Goal: Information Seeking & Learning: Compare options

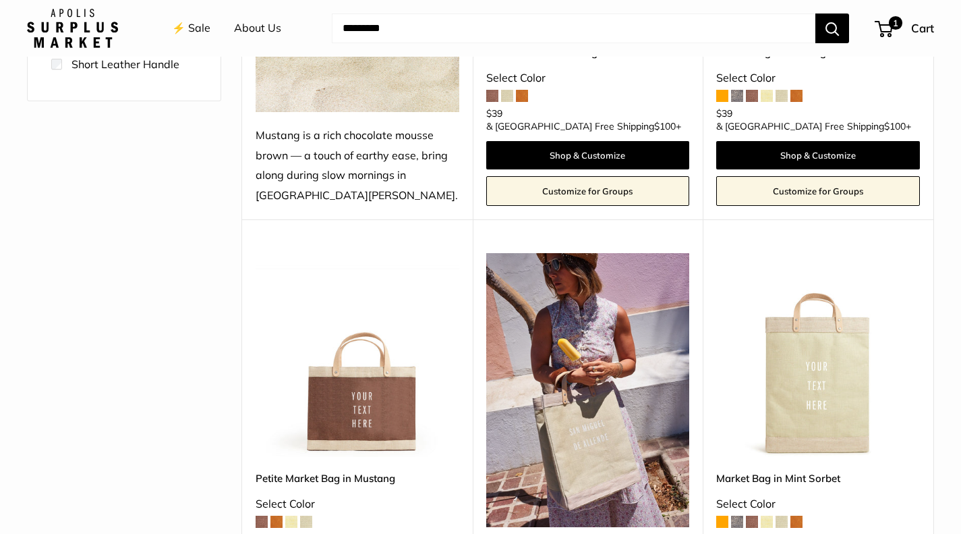
scroll to position [607, 0]
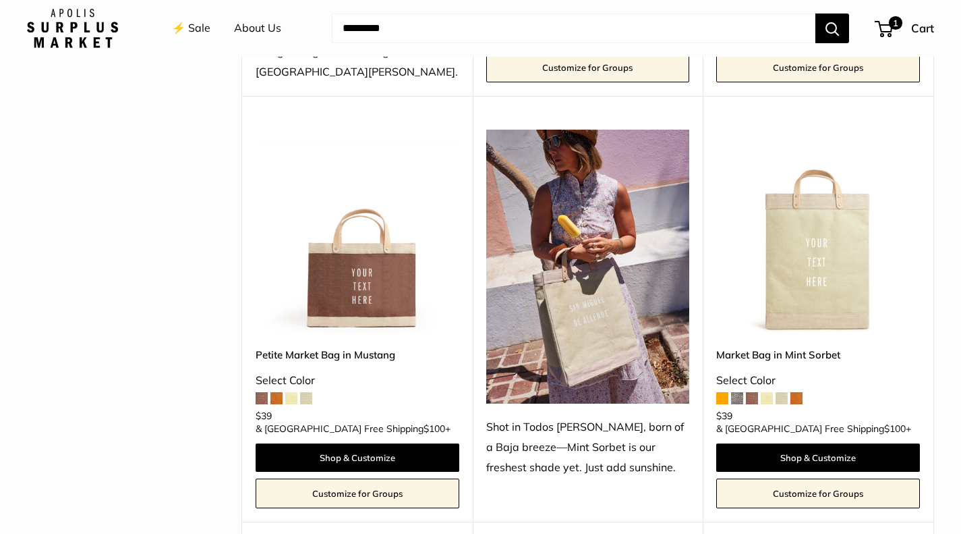
click at [356, 279] on img at bounding box center [358, 232] width 204 height 204
click at [839, 270] on img at bounding box center [819, 232] width 204 height 204
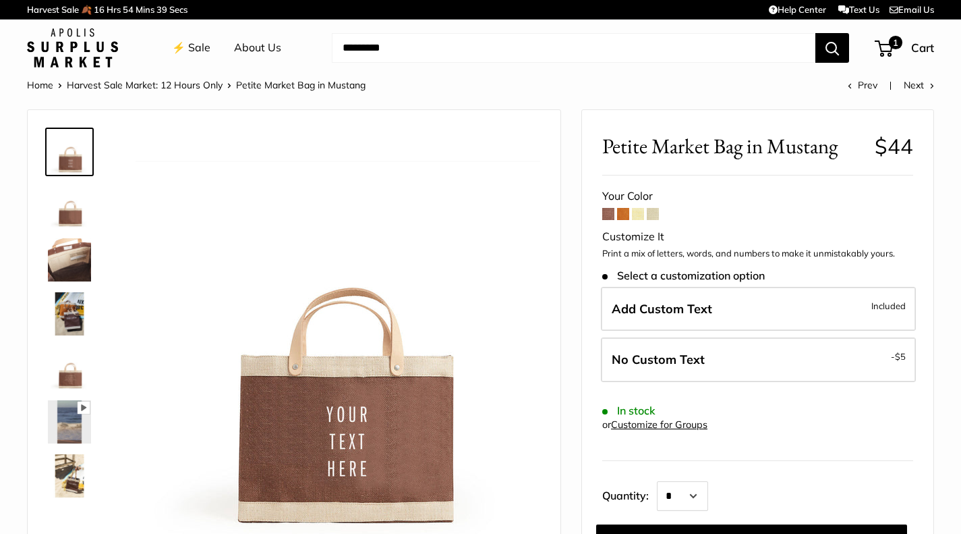
click at [61, 316] on img at bounding box center [69, 313] width 43 height 43
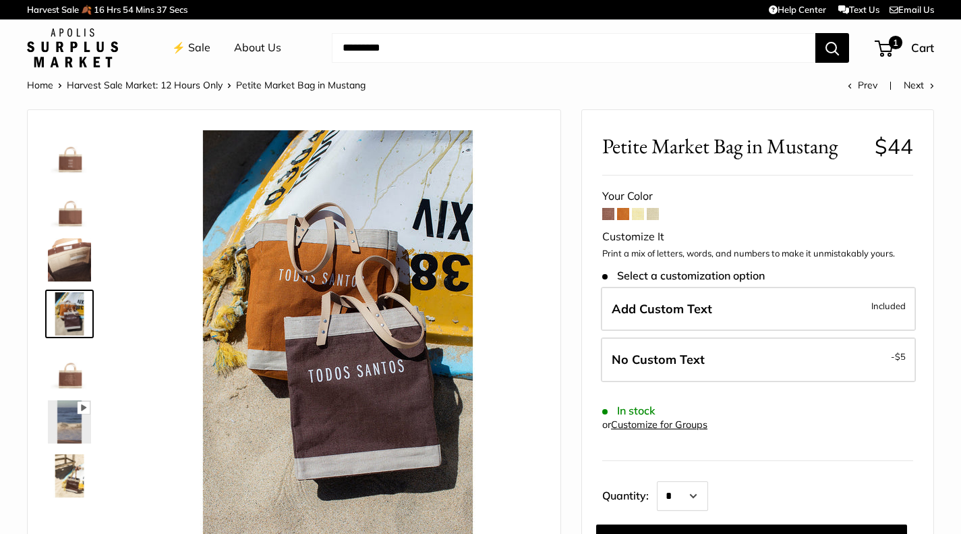
click at [76, 422] on img at bounding box center [69, 421] width 43 height 43
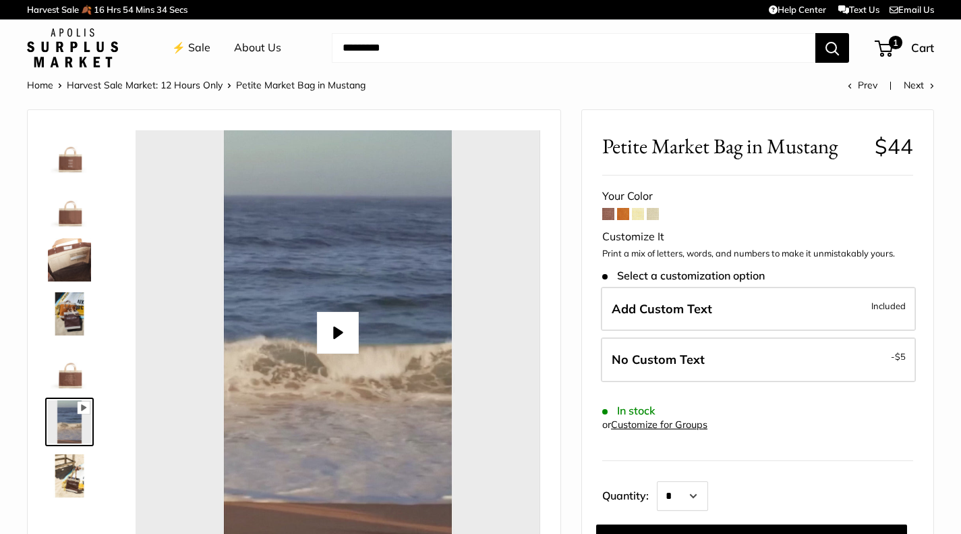
click at [75, 467] on img at bounding box center [69, 475] width 43 height 43
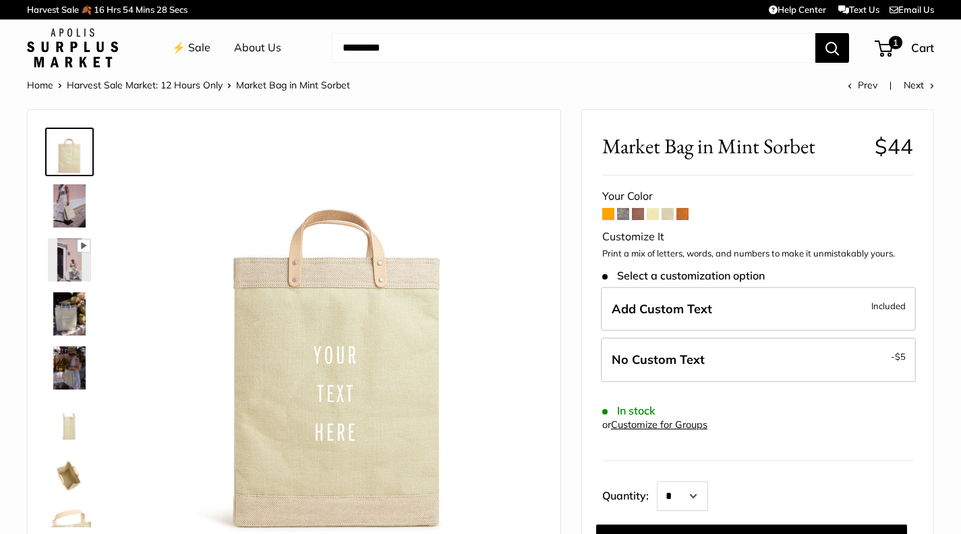
click at [684, 217] on span at bounding box center [683, 214] width 12 height 12
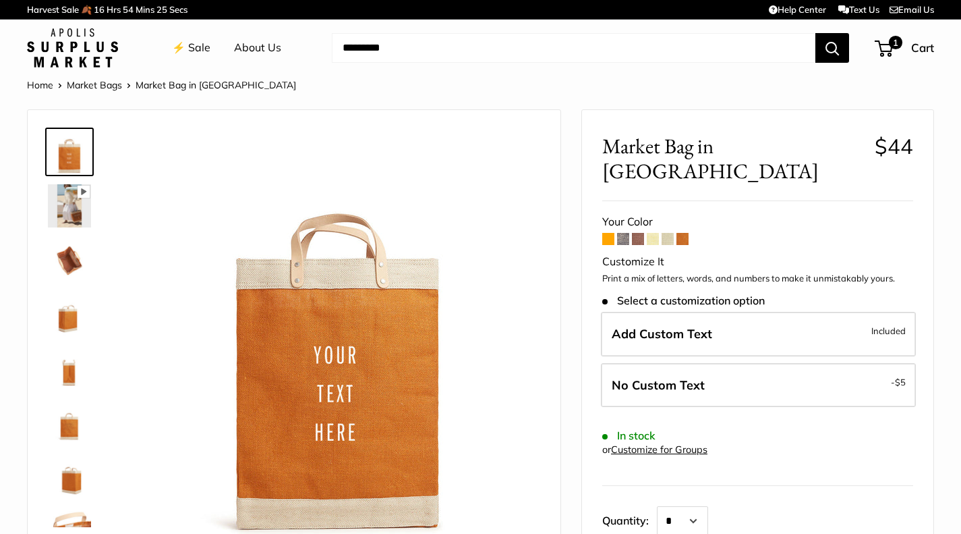
click at [669, 233] on span at bounding box center [668, 239] width 12 height 12
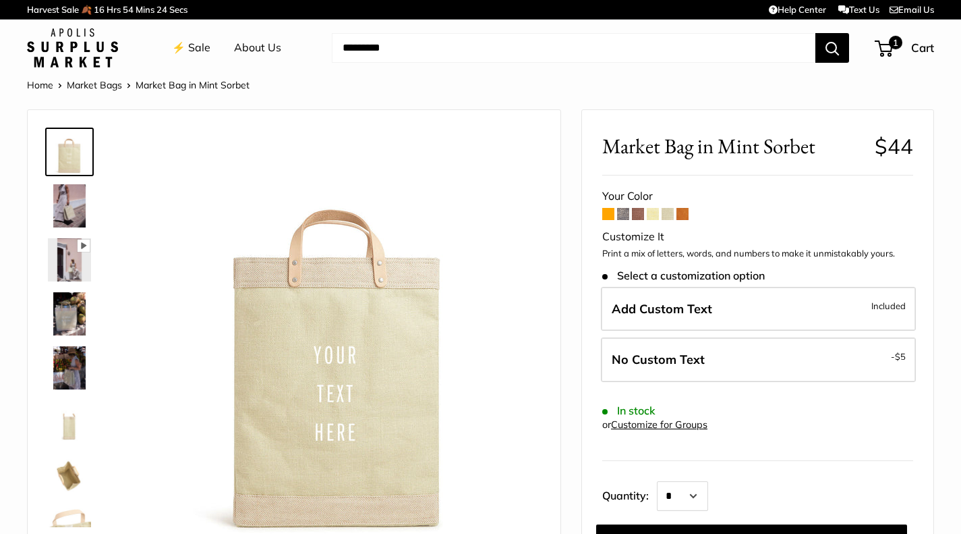
click at [650, 219] on span at bounding box center [653, 214] width 12 height 12
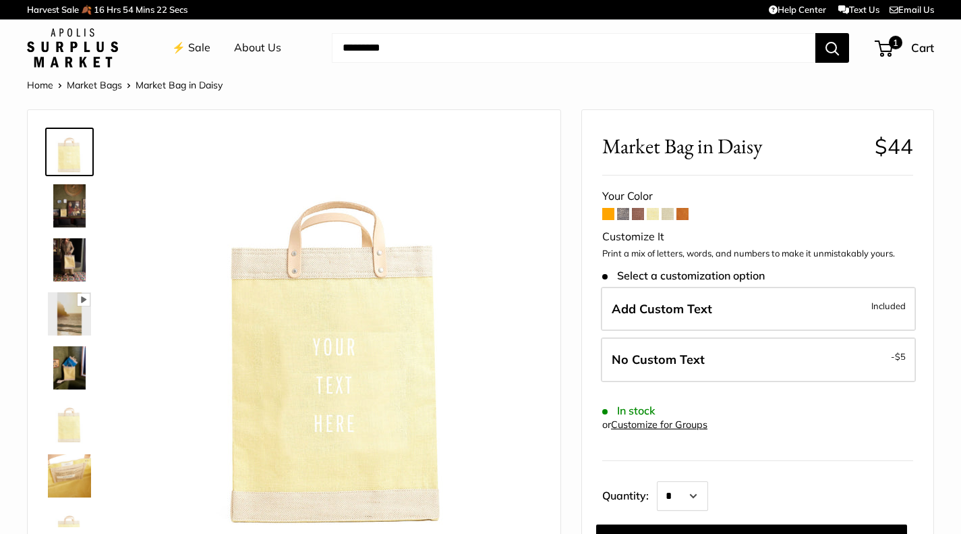
click at [636, 219] on span at bounding box center [638, 214] width 12 height 12
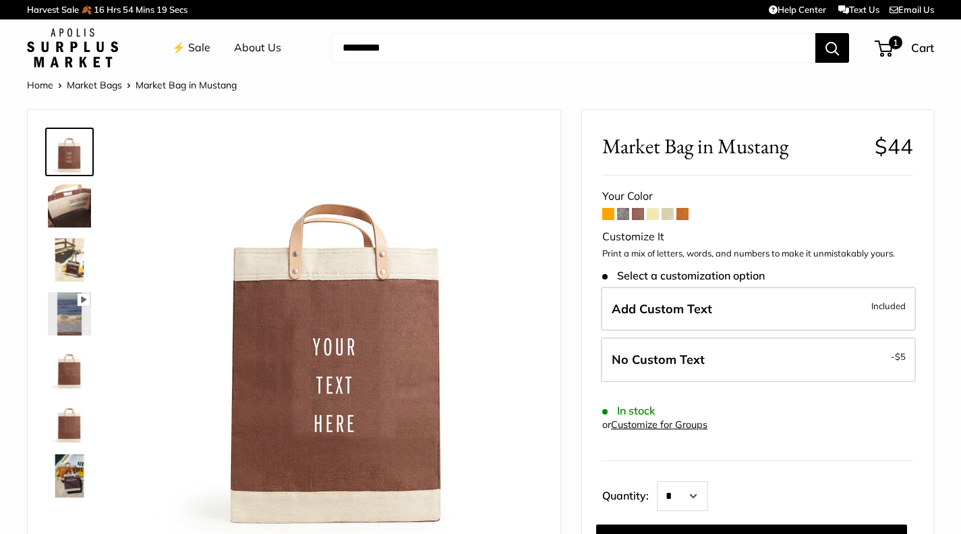
click at [623, 219] on span at bounding box center [623, 214] width 12 height 12
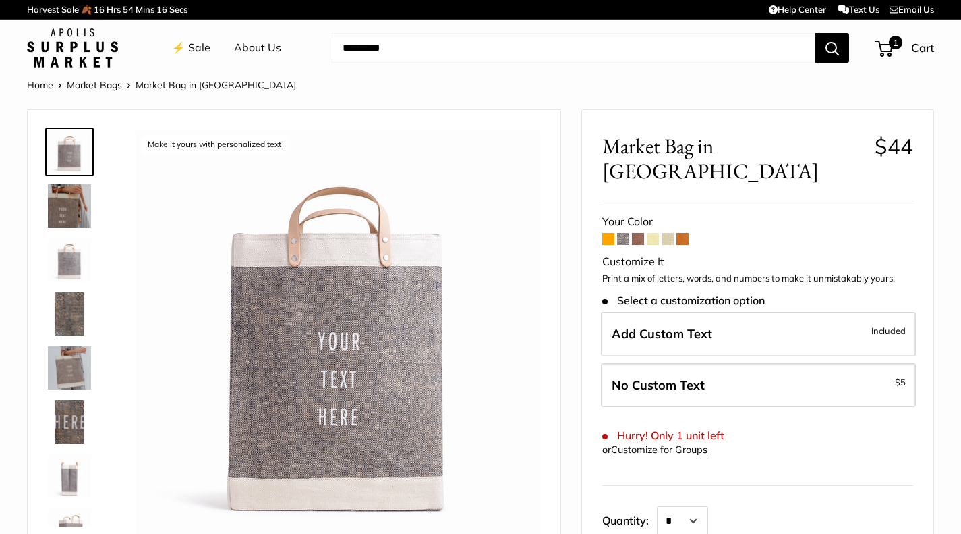
click at [606, 233] on span at bounding box center [609, 239] width 12 height 12
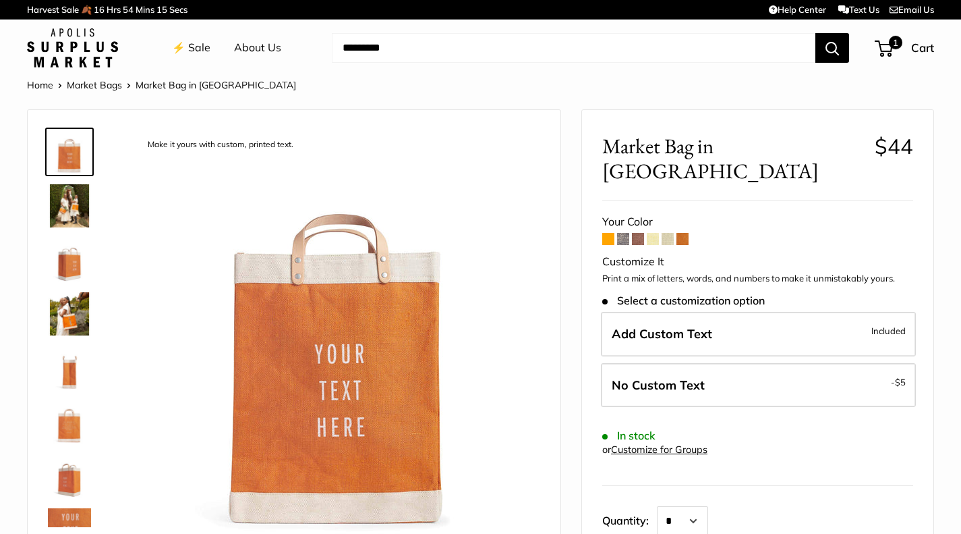
click at [637, 233] on span at bounding box center [638, 239] width 12 height 12
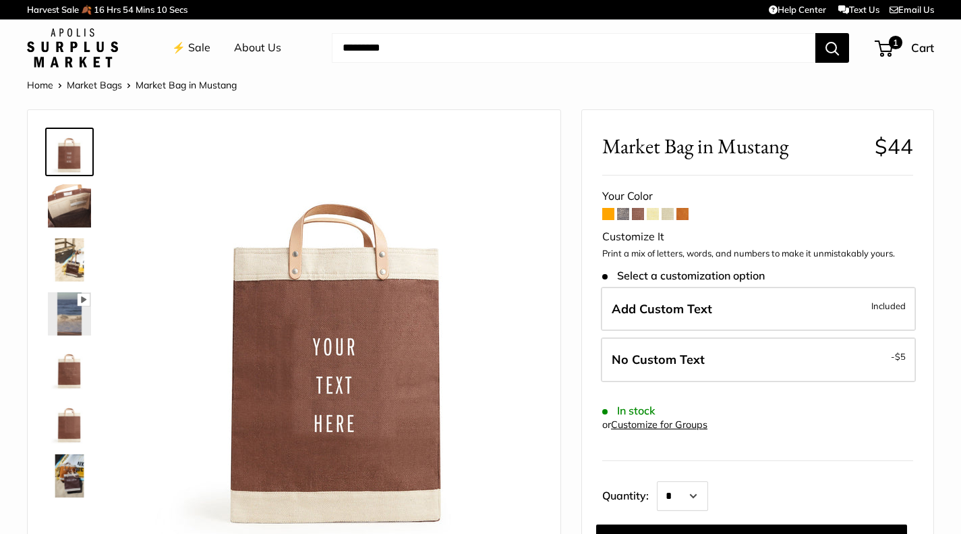
click at [681, 214] on span at bounding box center [683, 214] width 12 height 12
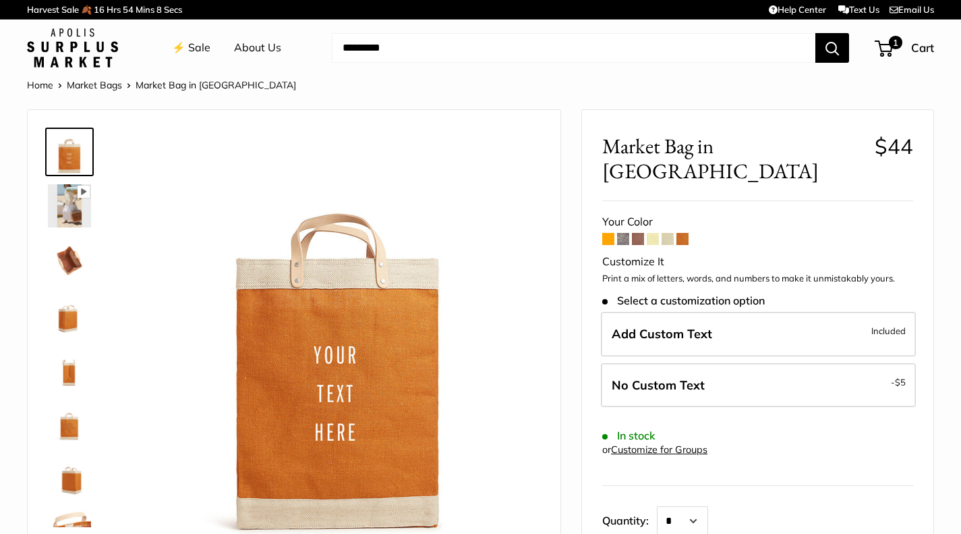
click at [638, 233] on span at bounding box center [638, 239] width 12 height 12
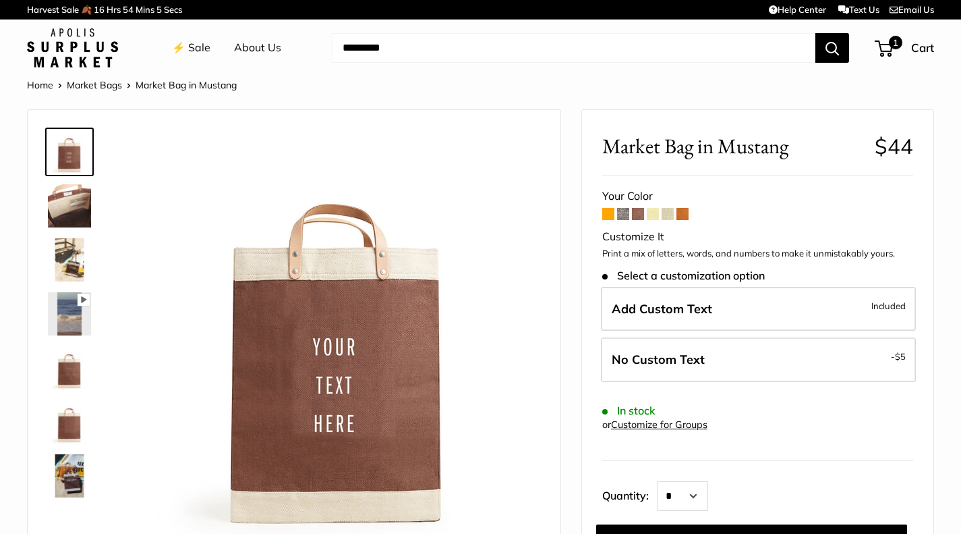
click at [191, 46] on link "⚡️ Sale" at bounding box center [191, 48] width 38 height 20
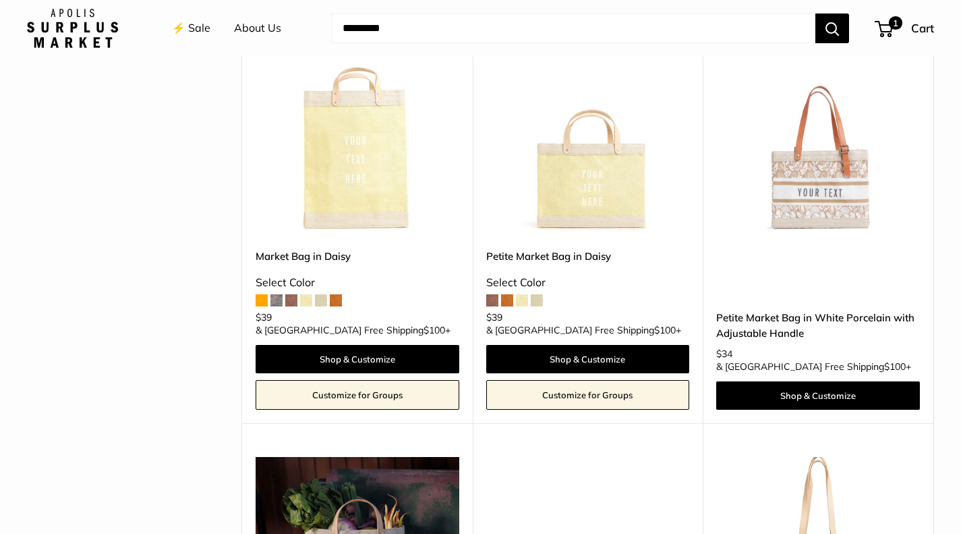
scroll to position [1552, 0]
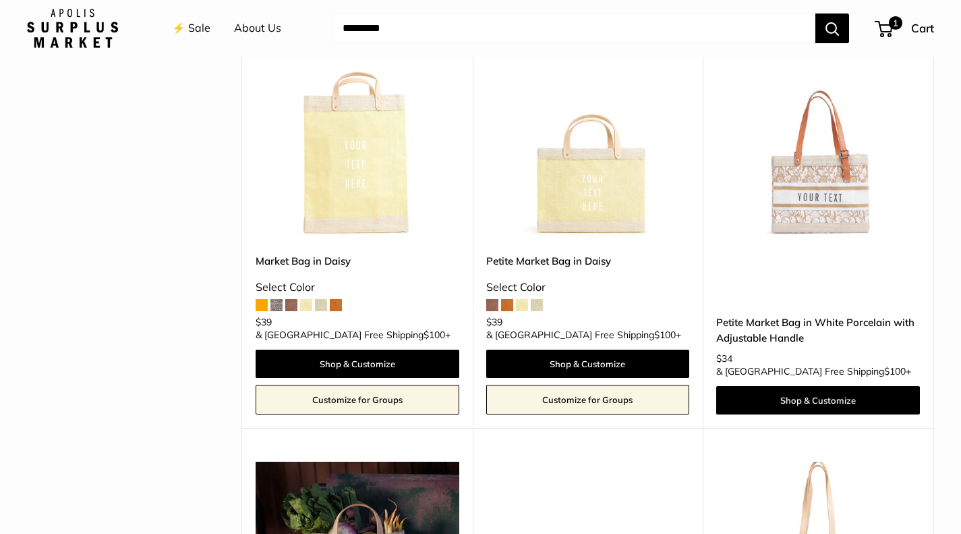
click at [825, 132] on img at bounding box center [819, 138] width 204 height 204
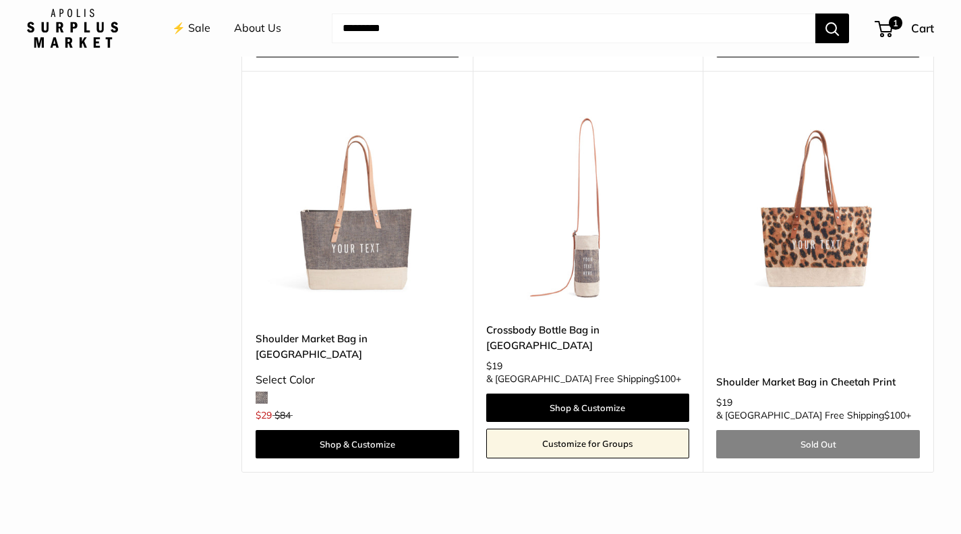
scroll to position [4509, 0]
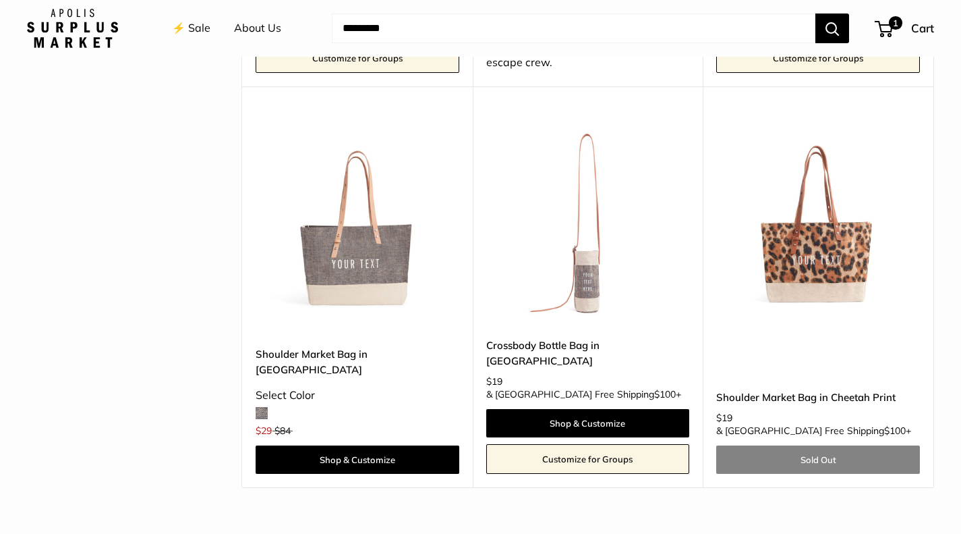
click at [296, 143] on img at bounding box center [358, 222] width 204 height 204
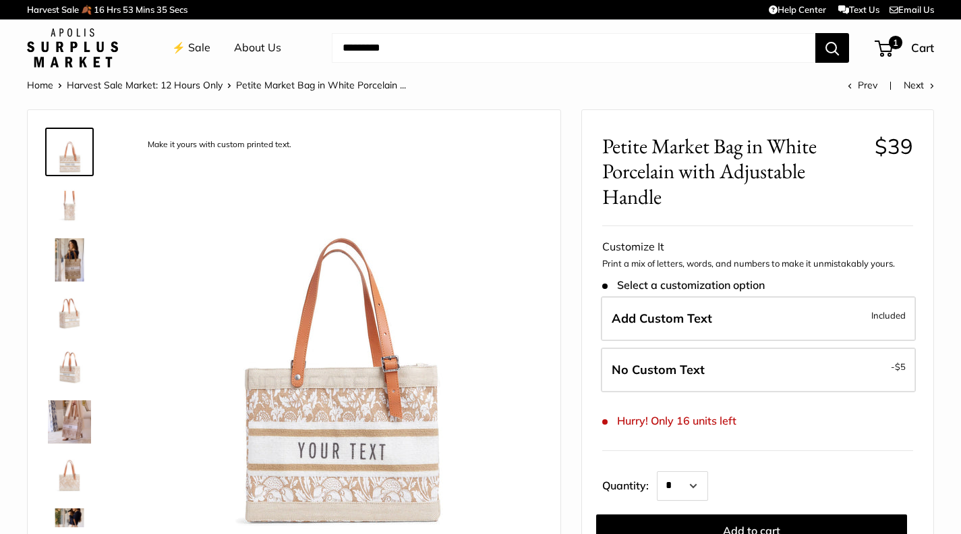
click at [63, 269] on img at bounding box center [69, 259] width 43 height 43
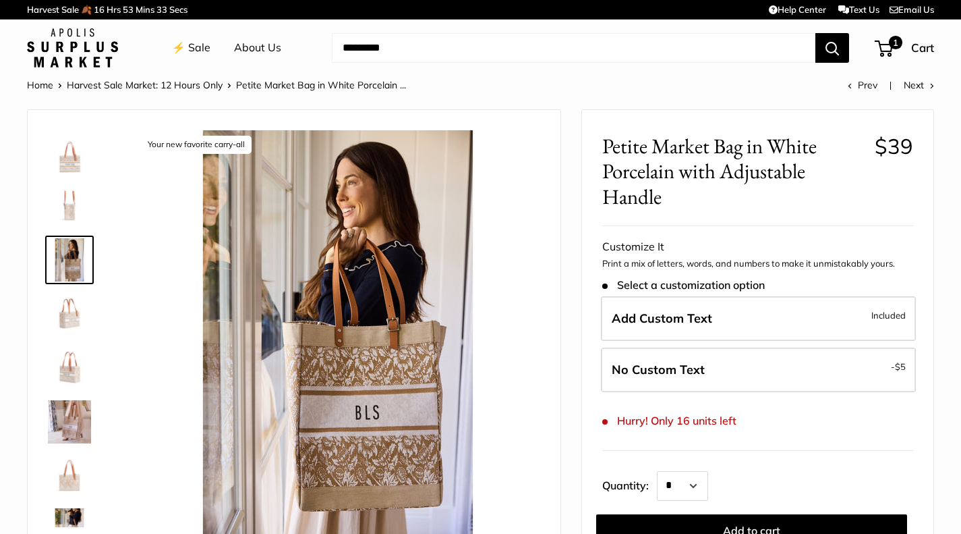
click at [63, 312] on img at bounding box center [69, 313] width 43 height 43
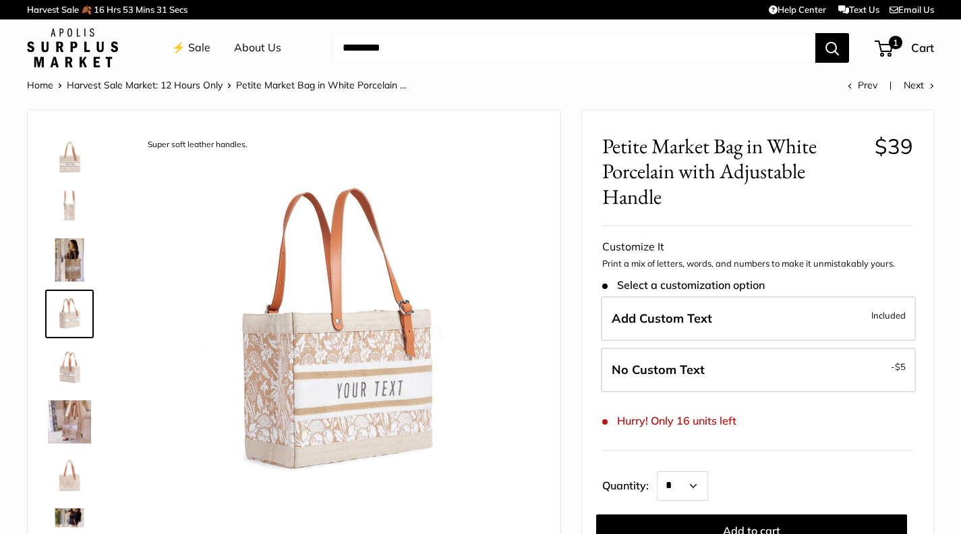
click at [67, 362] on img at bounding box center [69, 367] width 43 height 43
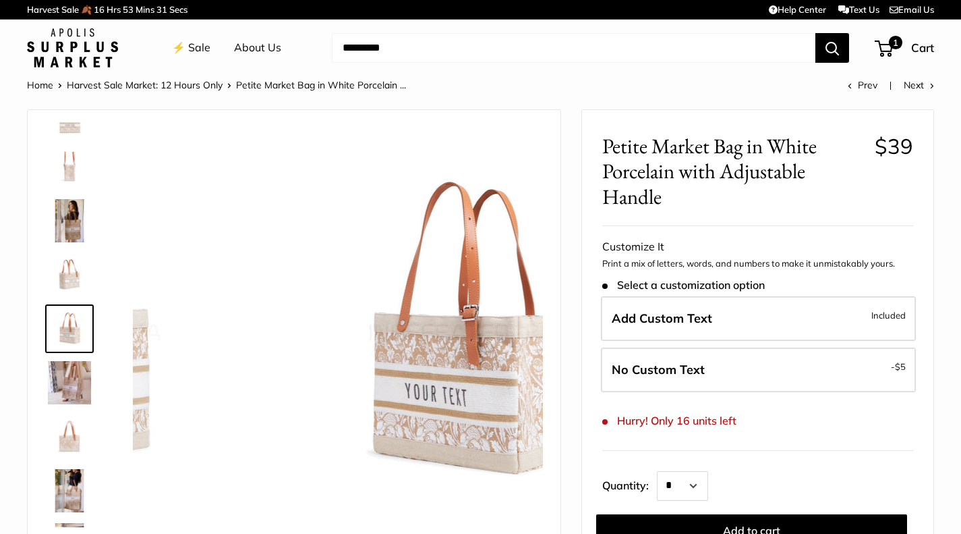
scroll to position [42, 0]
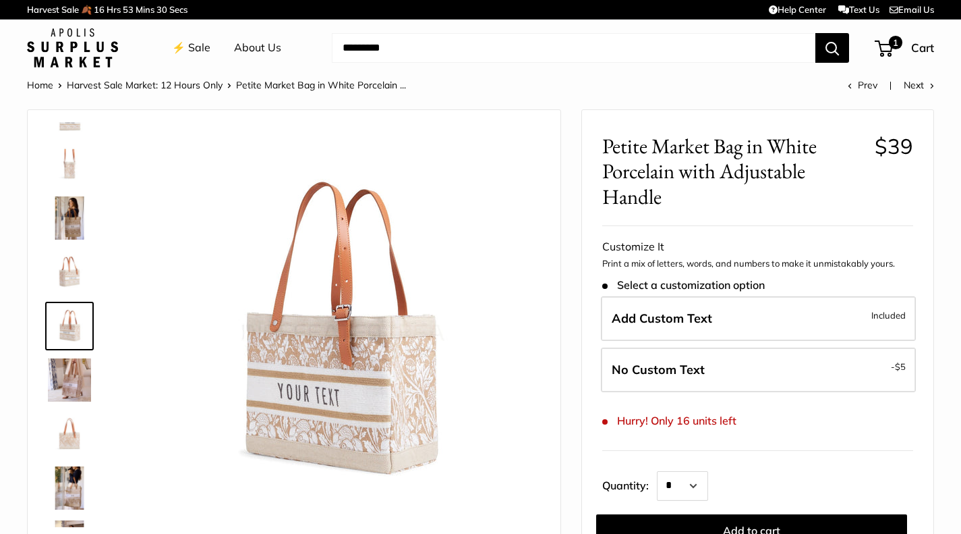
click at [68, 389] on img at bounding box center [69, 379] width 43 height 43
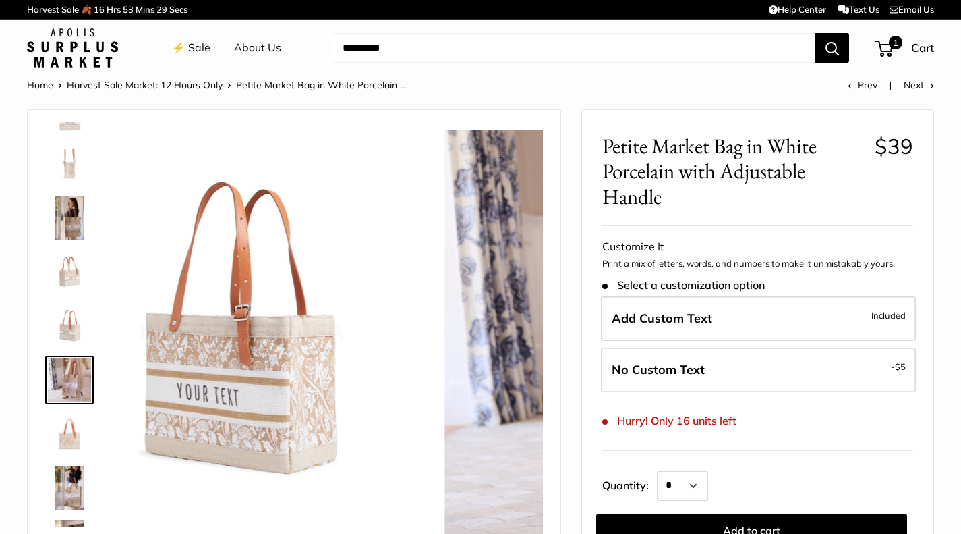
scroll to position [96, 0]
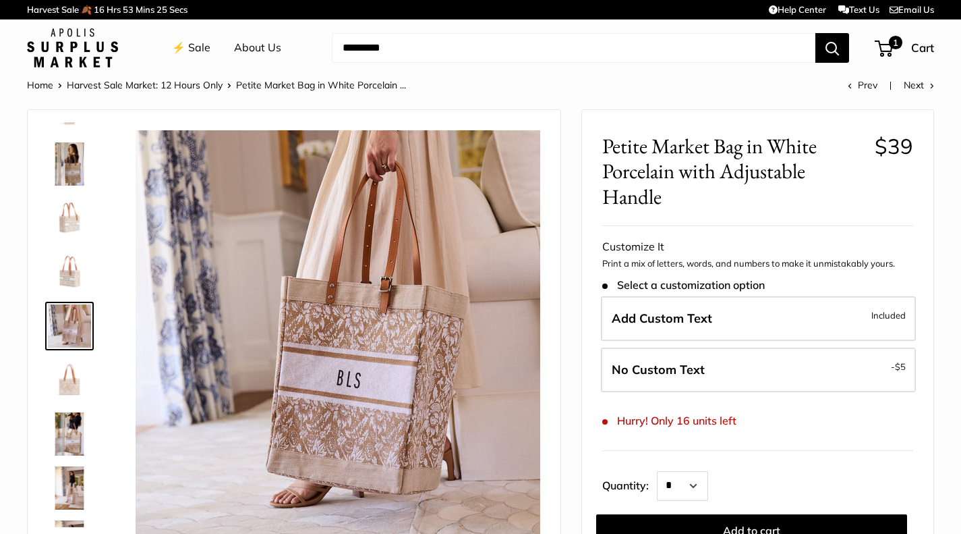
click at [74, 431] on img at bounding box center [69, 433] width 43 height 43
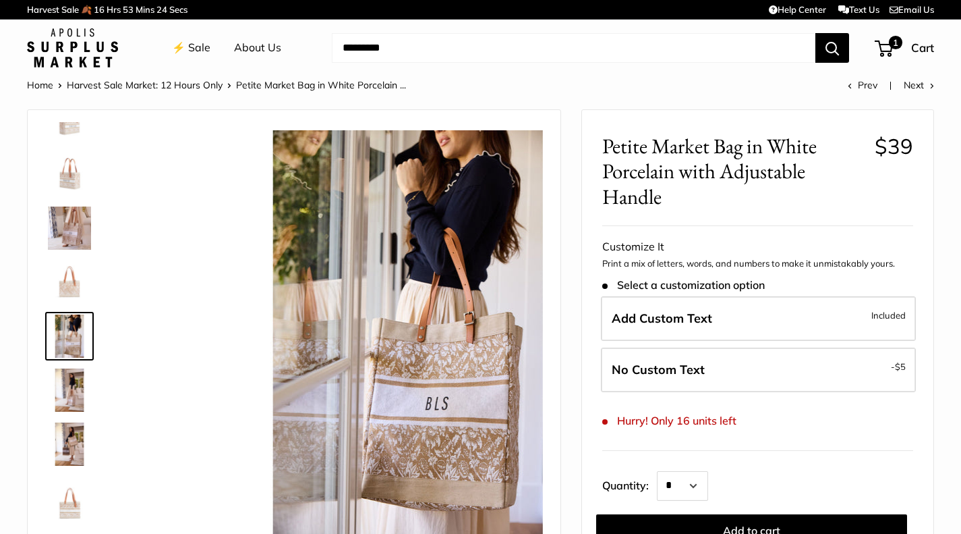
scroll to position [194, 0]
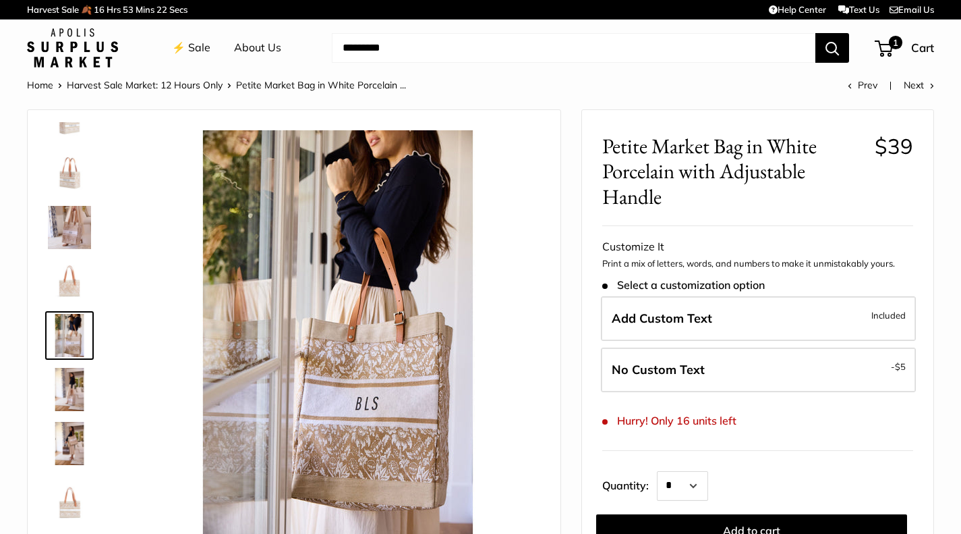
click at [71, 158] on img at bounding box center [69, 173] width 43 height 43
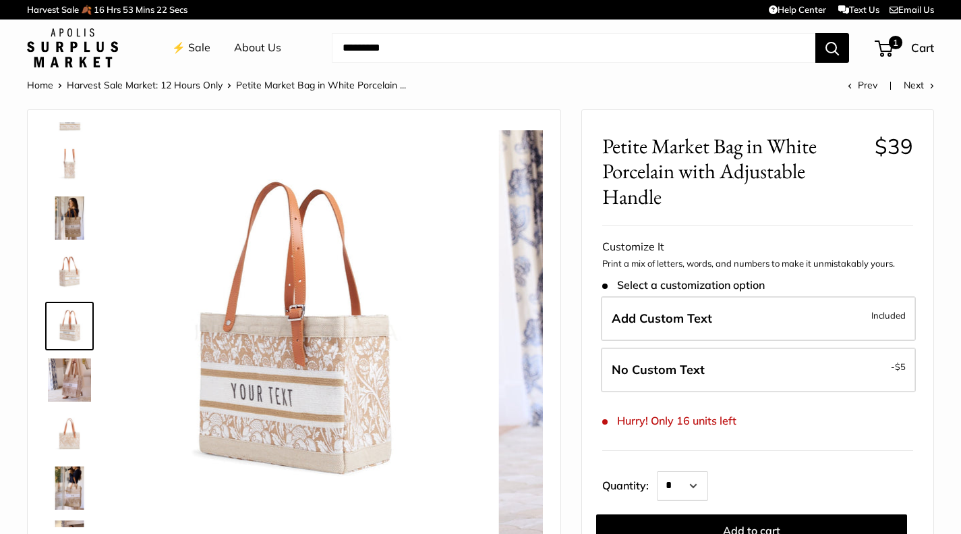
scroll to position [42, 0]
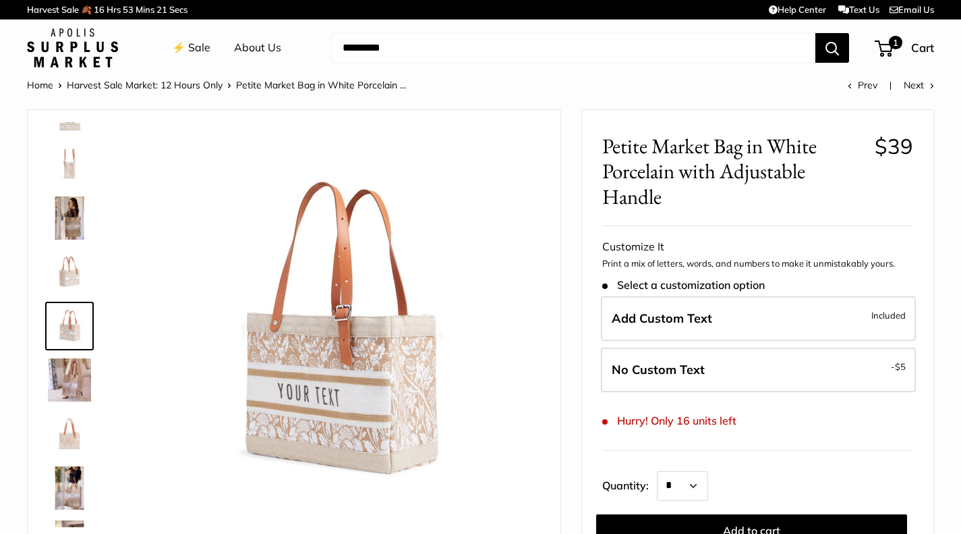
click at [76, 206] on img at bounding box center [69, 217] width 43 height 43
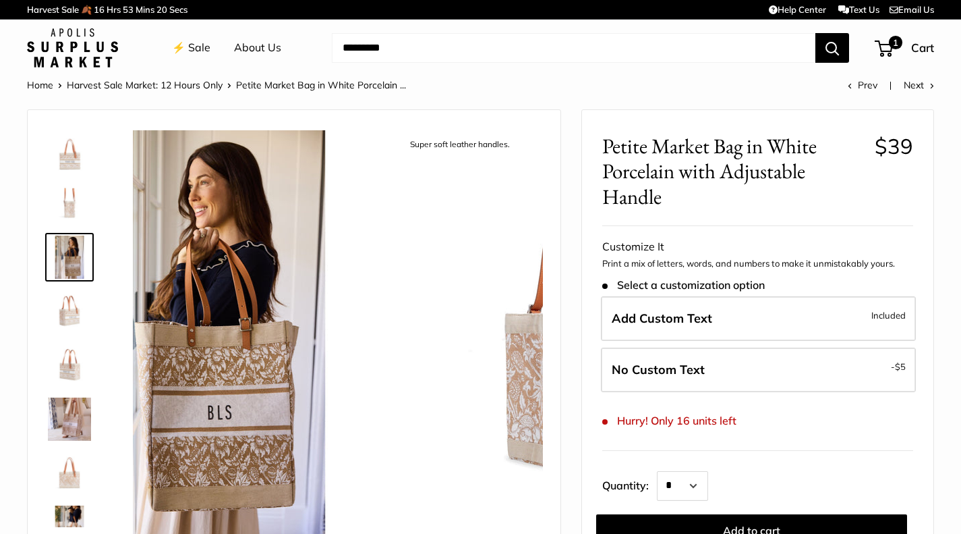
scroll to position [0, 0]
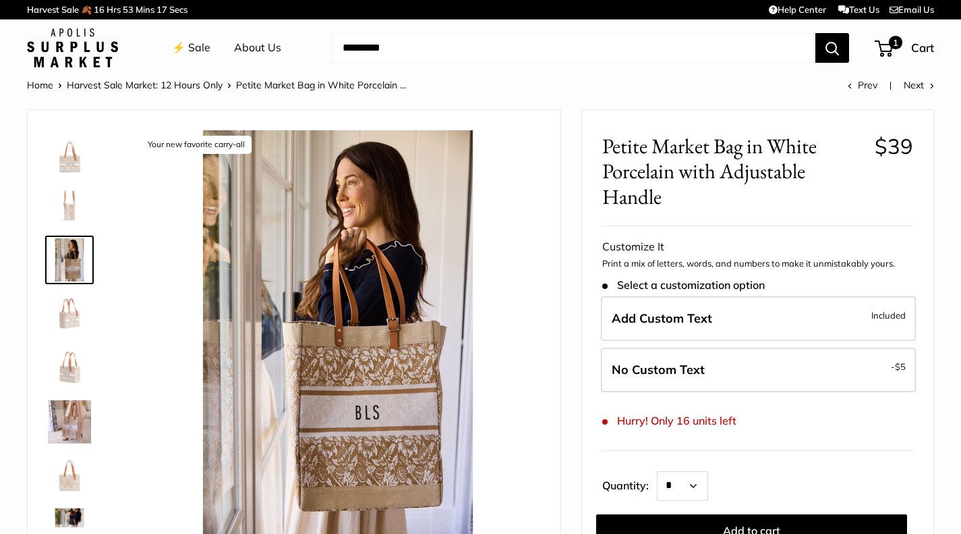
click at [66, 148] on img at bounding box center [69, 151] width 43 height 43
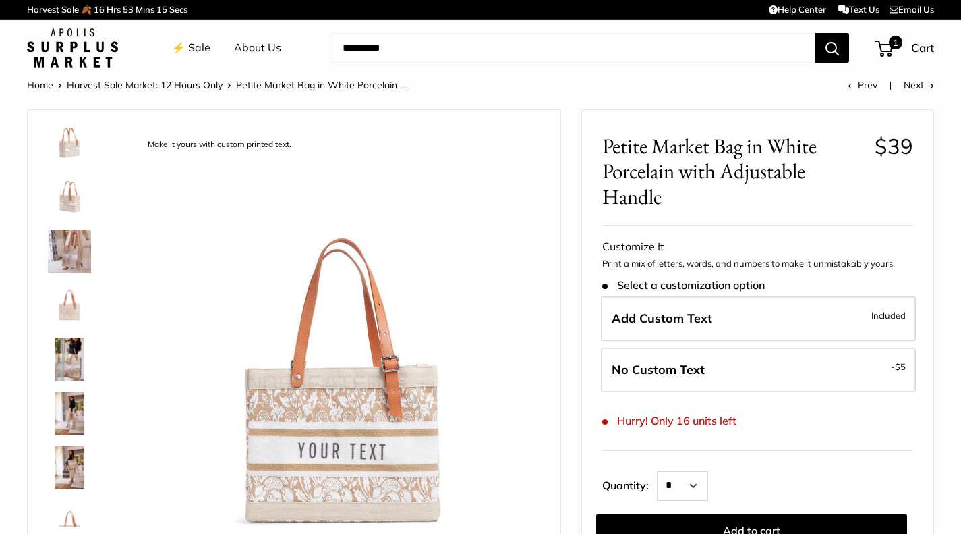
scroll to position [194, 0]
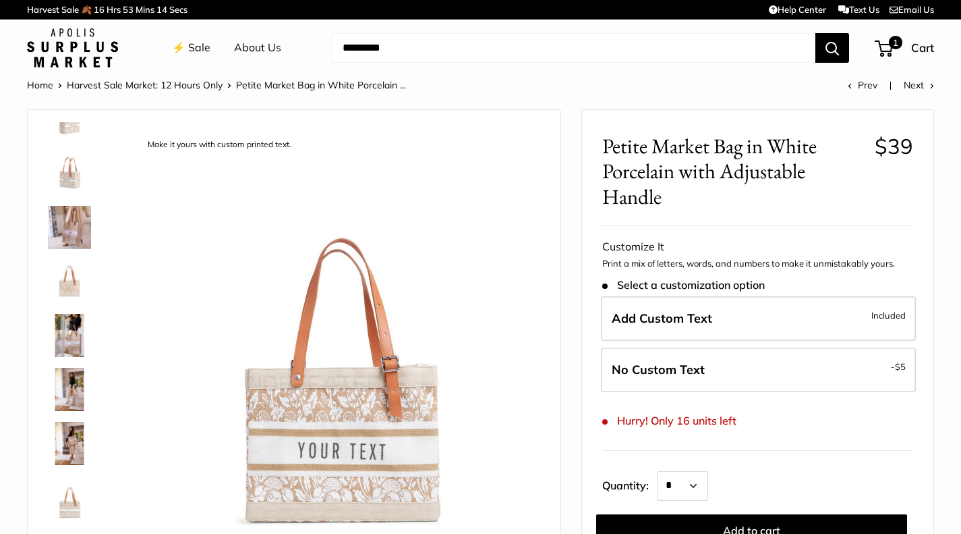
click at [74, 379] on img at bounding box center [69, 389] width 43 height 43
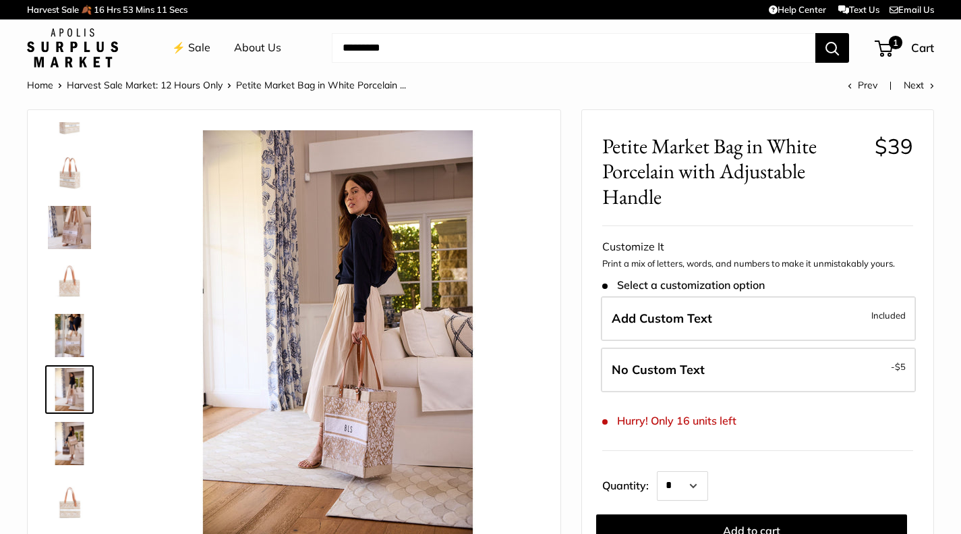
click at [74, 435] on img at bounding box center [69, 443] width 43 height 43
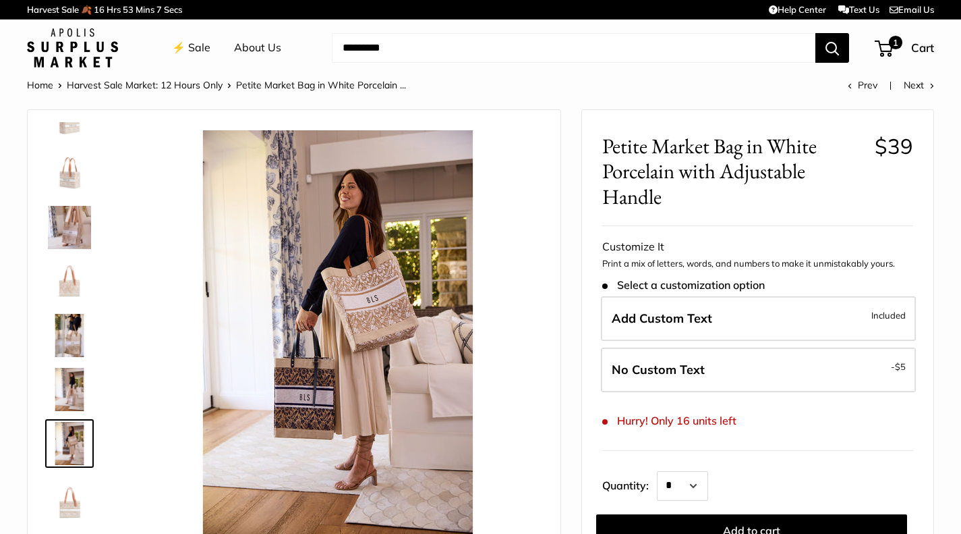
click at [70, 501] on img at bounding box center [69, 497] width 43 height 43
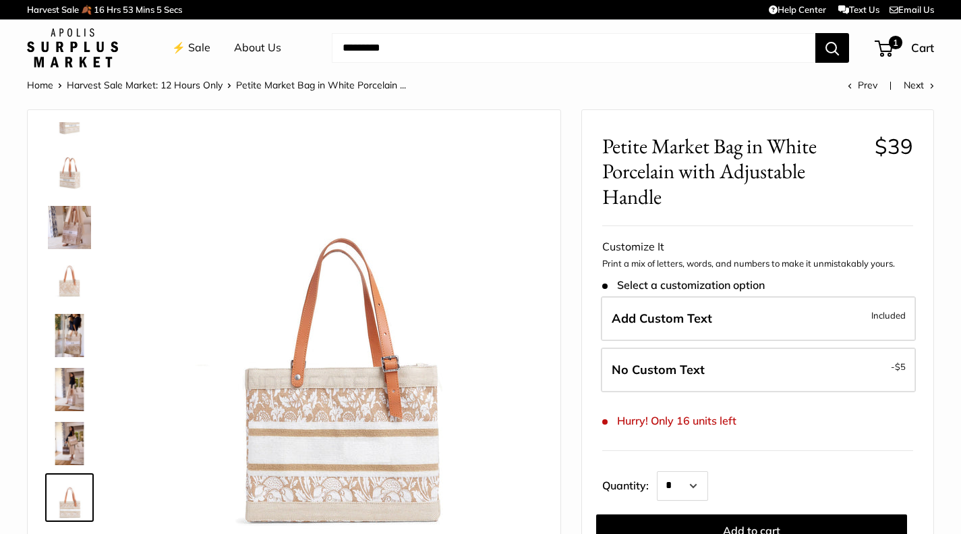
click at [65, 337] on img at bounding box center [69, 335] width 43 height 43
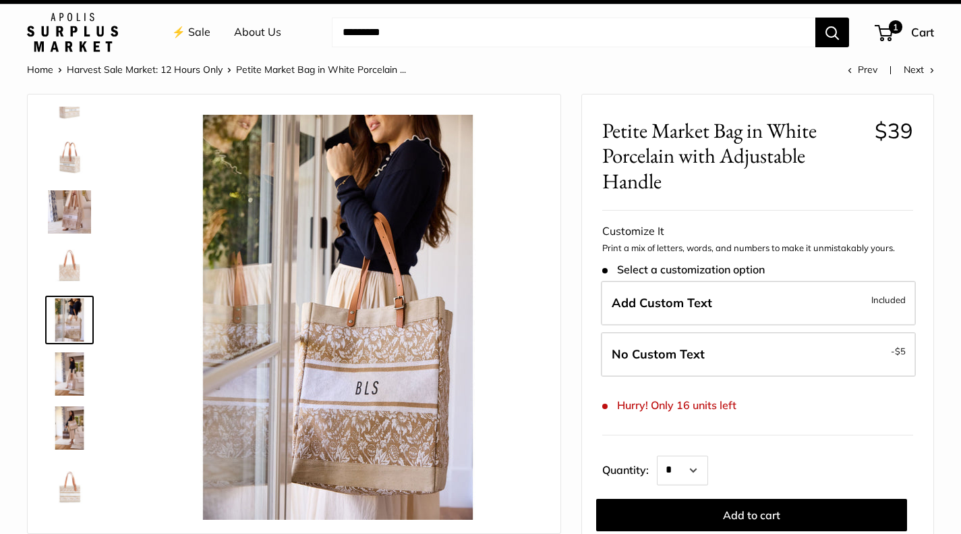
scroll to position [0, 0]
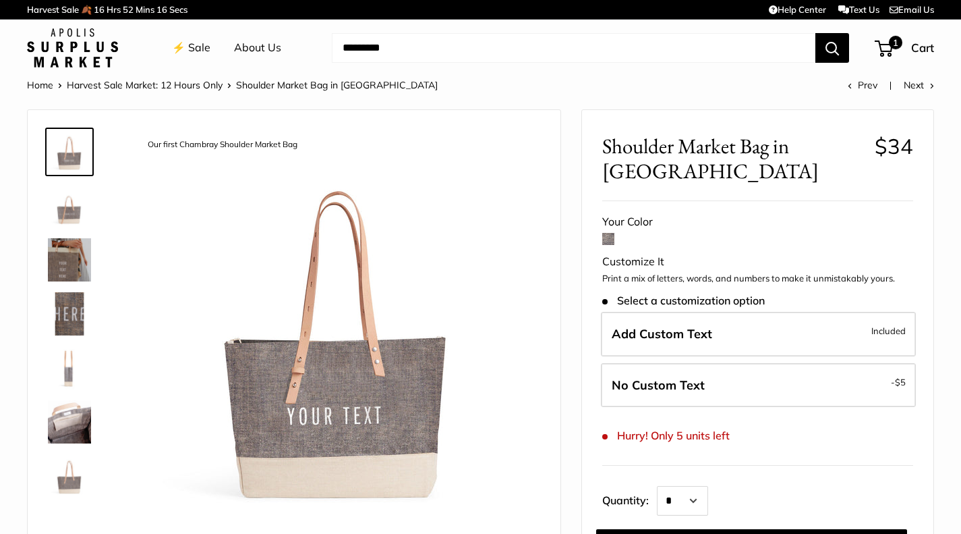
click at [71, 201] on img at bounding box center [69, 205] width 43 height 43
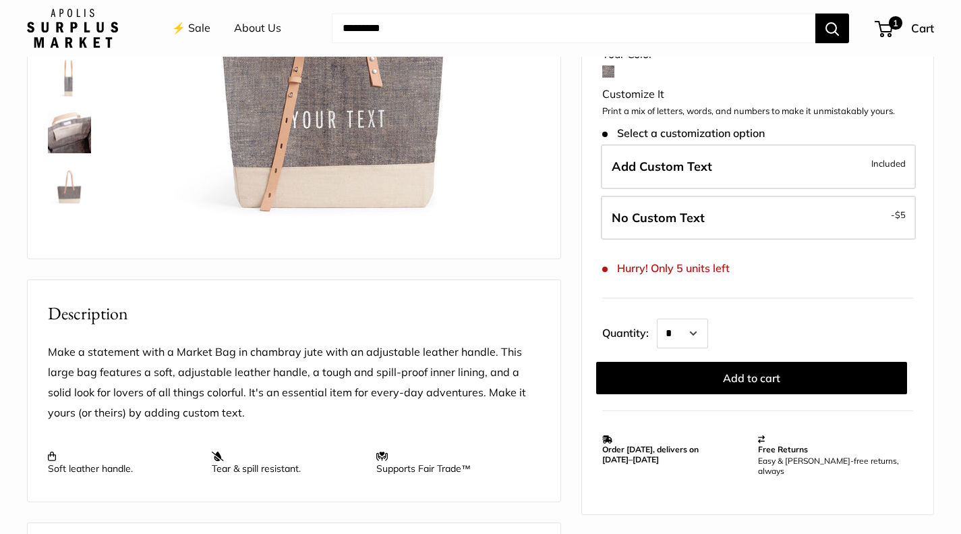
scroll to position [337, 0]
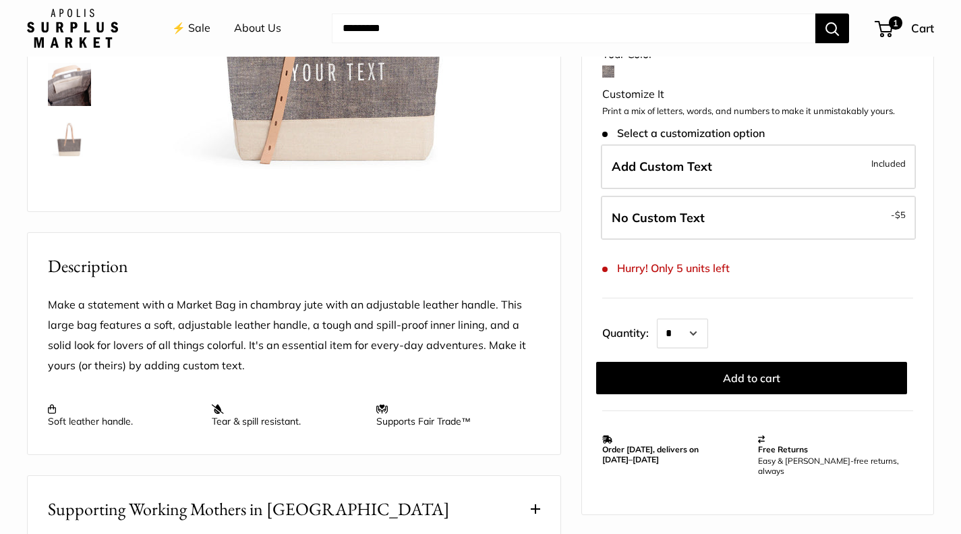
click at [68, 151] on img at bounding box center [69, 138] width 43 height 43
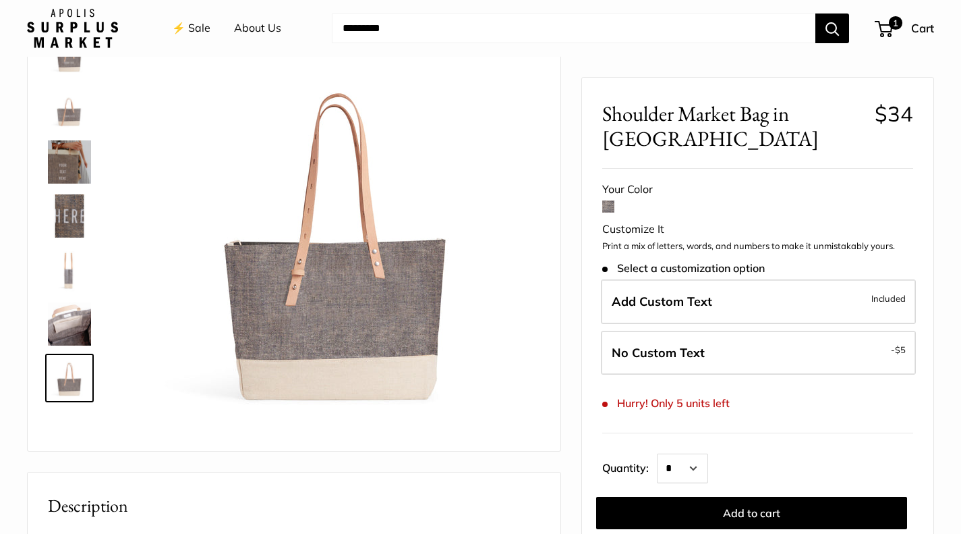
scroll to position [0, 0]
